Goal: Information Seeking & Learning: Learn about a topic

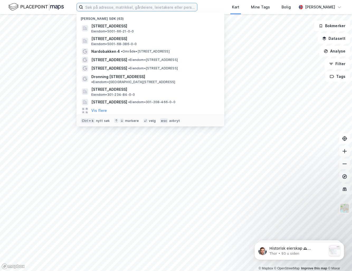
click at [151, 11] on input at bounding box center [140, 7] width 114 height 8
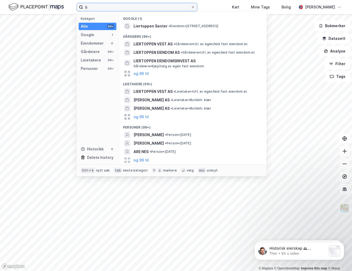
type input "l"
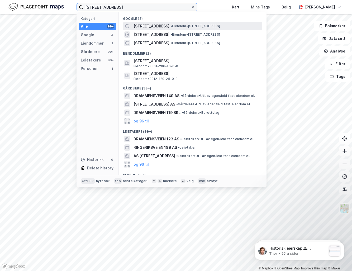
type input "[STREET_ADDRESS]"
click at [151, 27] on span "[STREET_ADDRESS]" at bounding box center [152, 26] width 36 height 6
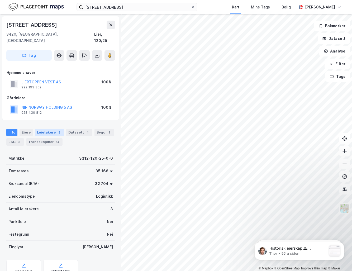
click at [43, 129] on div "Leietakere 3" at bounding box center [49, 132] width 29 height 7
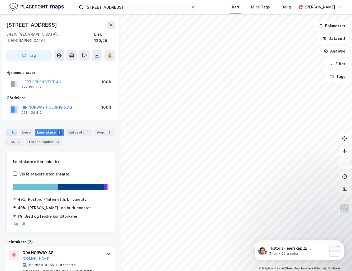
click at [11, 129] on div "Info" at bounding box center [11, 132] width 11 height 7
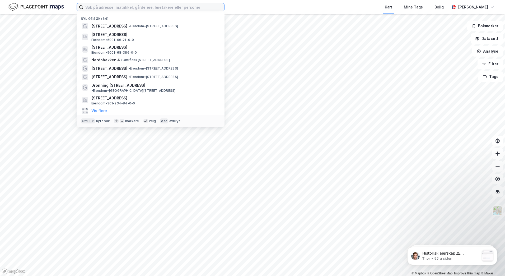
click at [127, 8] on input at bounding box center [153, 7] width 141 height 8
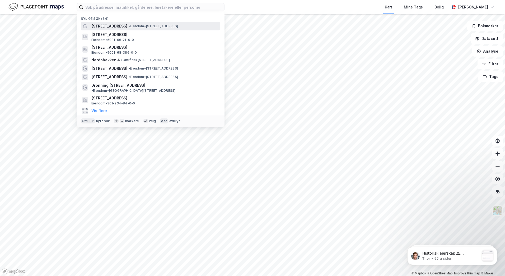
click at [123, 26] on span "[STREET_ADDRESS]" at bounding box center [109, 26] width 36 height 6
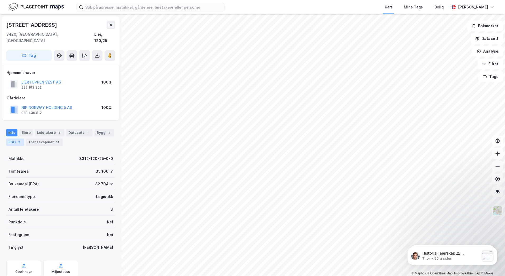
click at [16, 138] on div "ESG 3" at bounding box center [15, 141] width 18 height 7
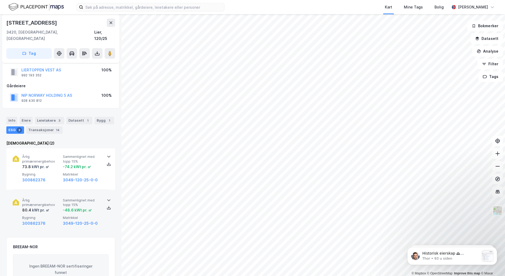
scroll to position [11, 0]
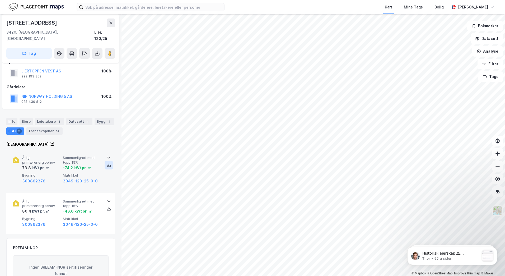
click at [107, 163] on icon at bounding box center [109, 165] width 4 height 4
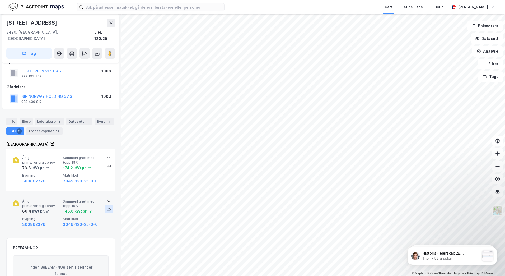
click at [109, 207] on icon at bounding box center [109, 208] width 1 height 2
